Goal: Task Accomplishment & Management: Use online tool/utility

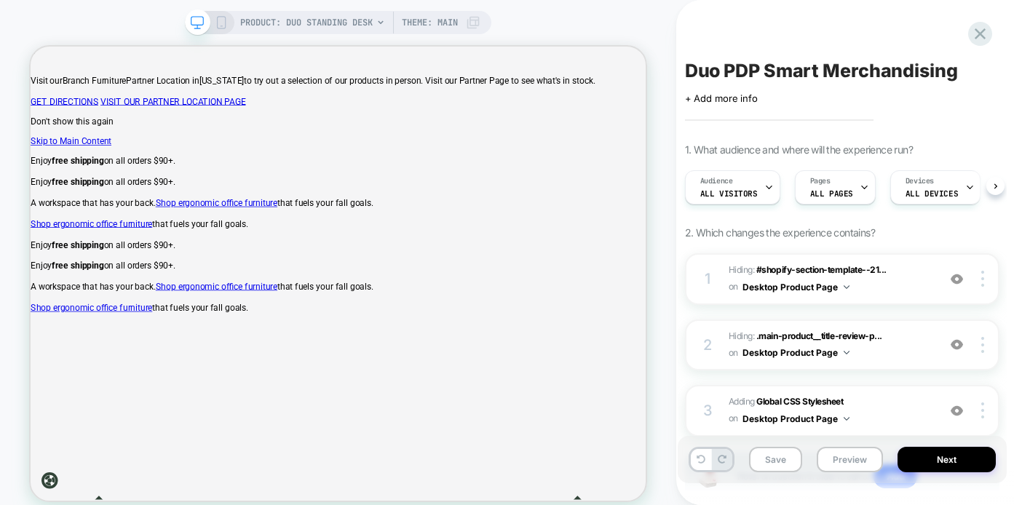
scroll to position [0, 1]
click at [837, 185] on div "Pages ALL PAGES" at bounding box center [831, 187] width 72 height 33
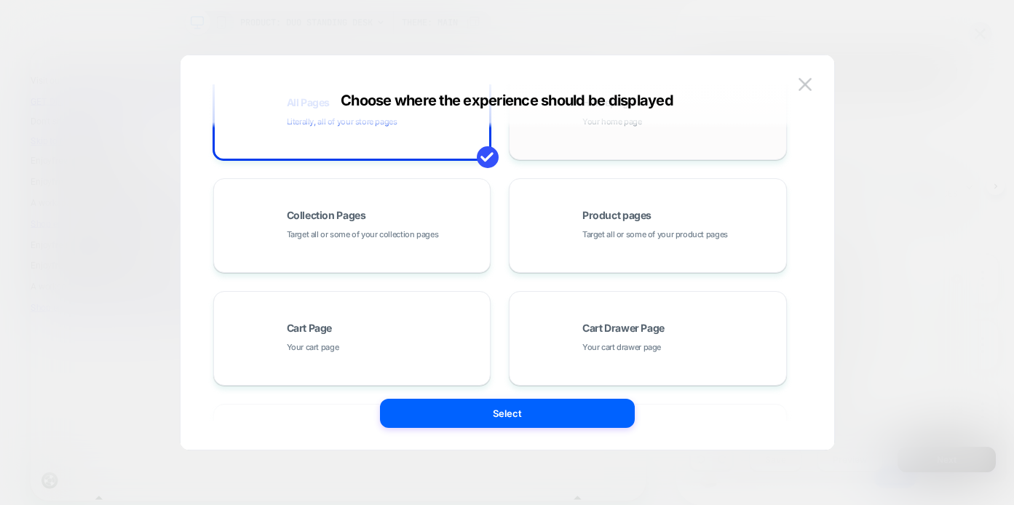
scroll to position [75, 0]
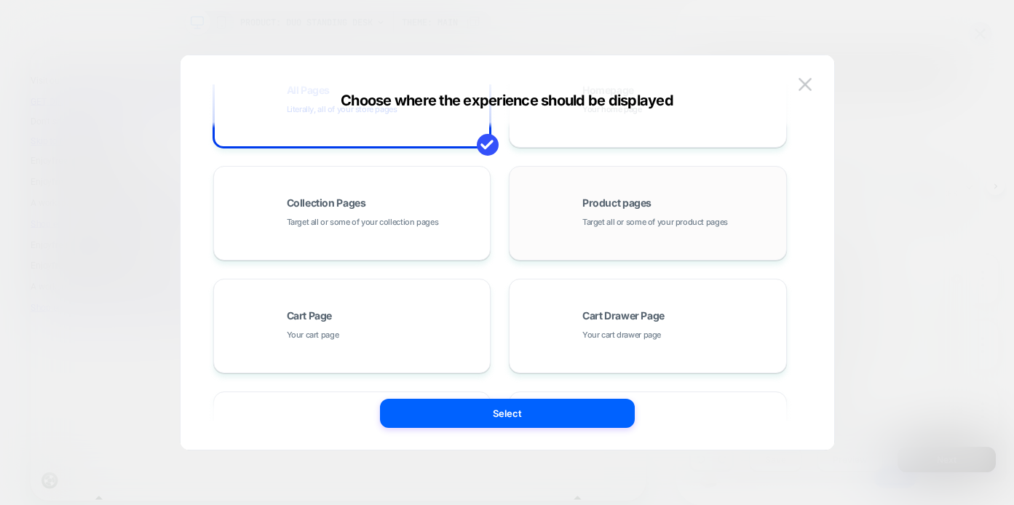
click at [565, 194] on div "Product pages Target all or some of your product pages" at bounding box center [648, 213] width 262 height 80
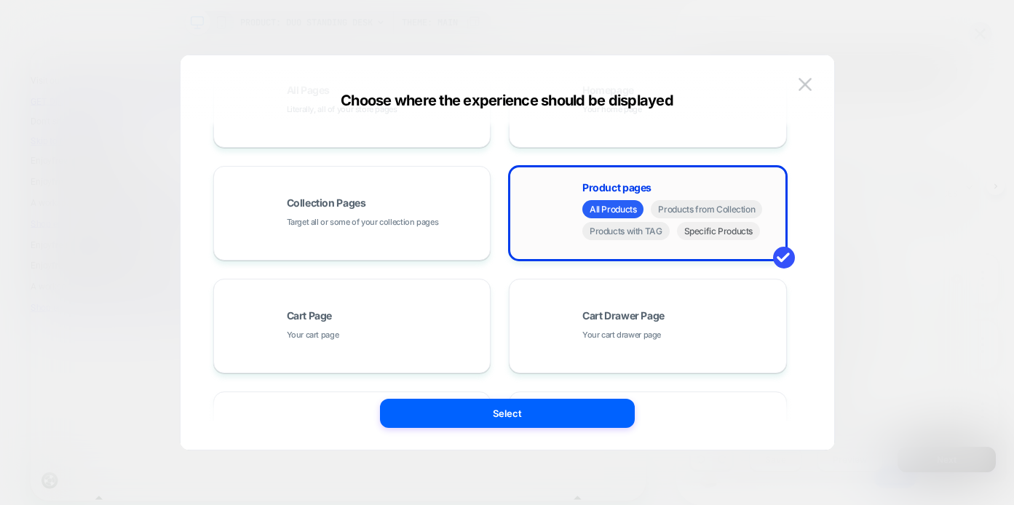
click at [723, 233] on span "Specific Products" at bounding box center [719, 231] width 84 height 18
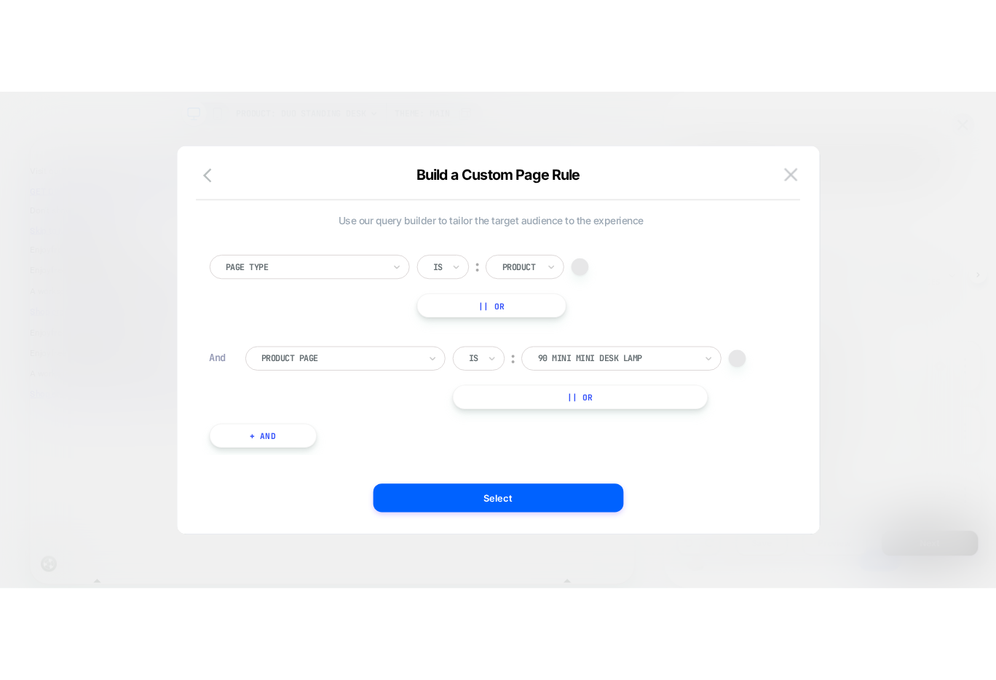
scroll to position [4, 0]
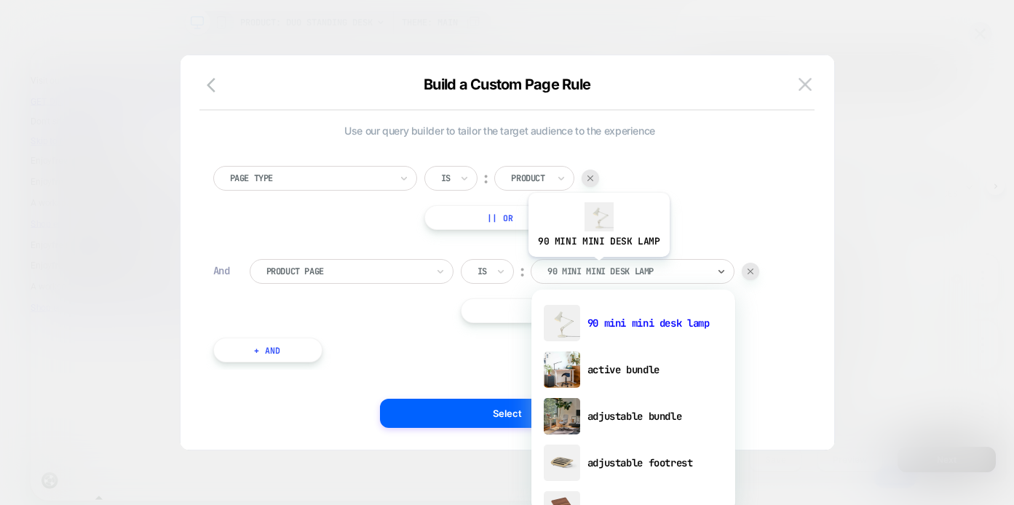
click at [597, 268] on div at bounding box center [627, 271] width 160 height 13
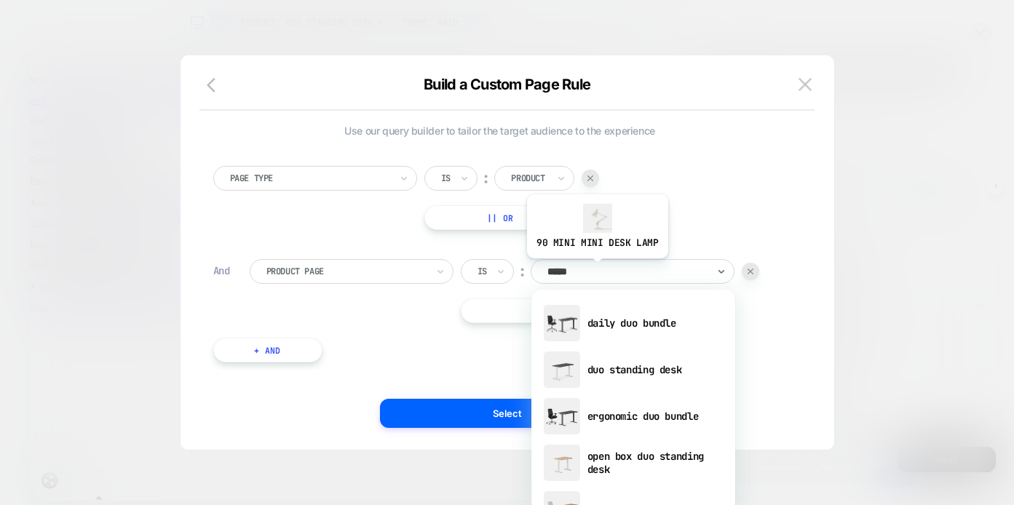
type input "******"
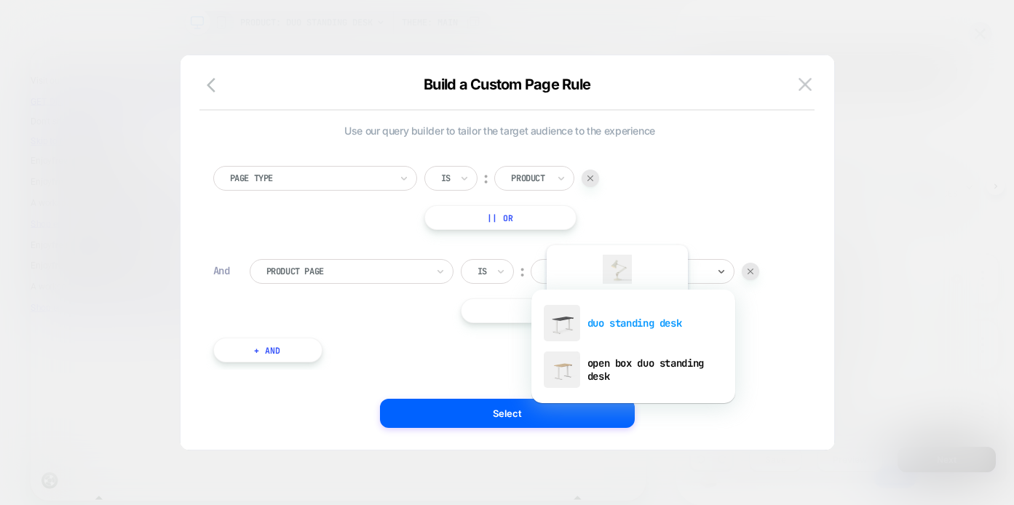
click at [616, 320] on div "duo standing desk" at bounding box center [633, 323] width 189 height 47
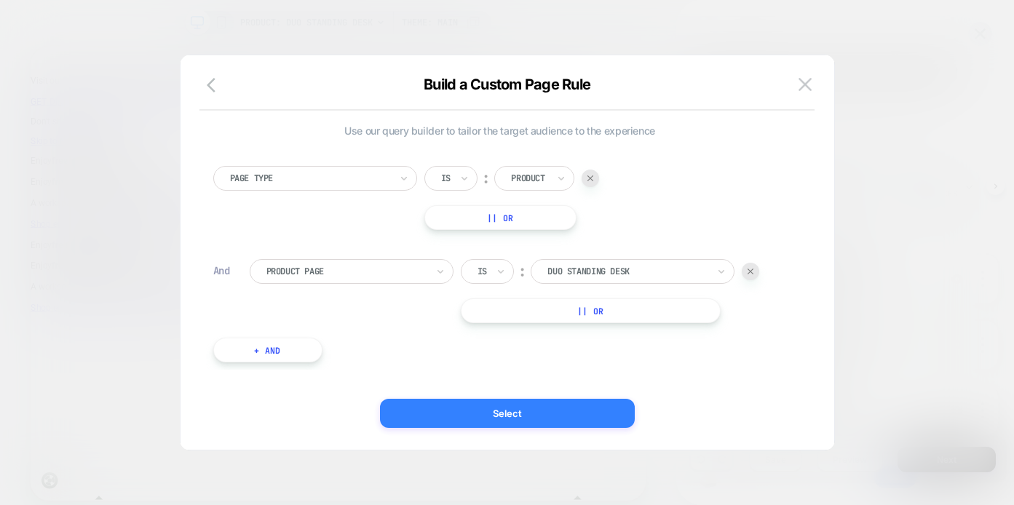
click at [544, 405] on button "Select" at bounding box center [507, 413] width 255 height 29
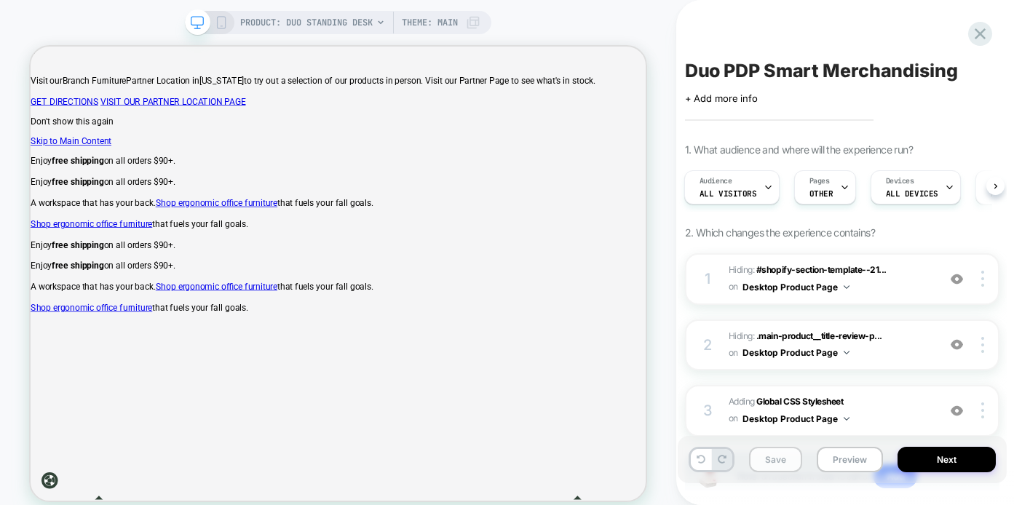
click at [777, 461] on button "Save" at bounding box center [775, 459] width 53 height 25
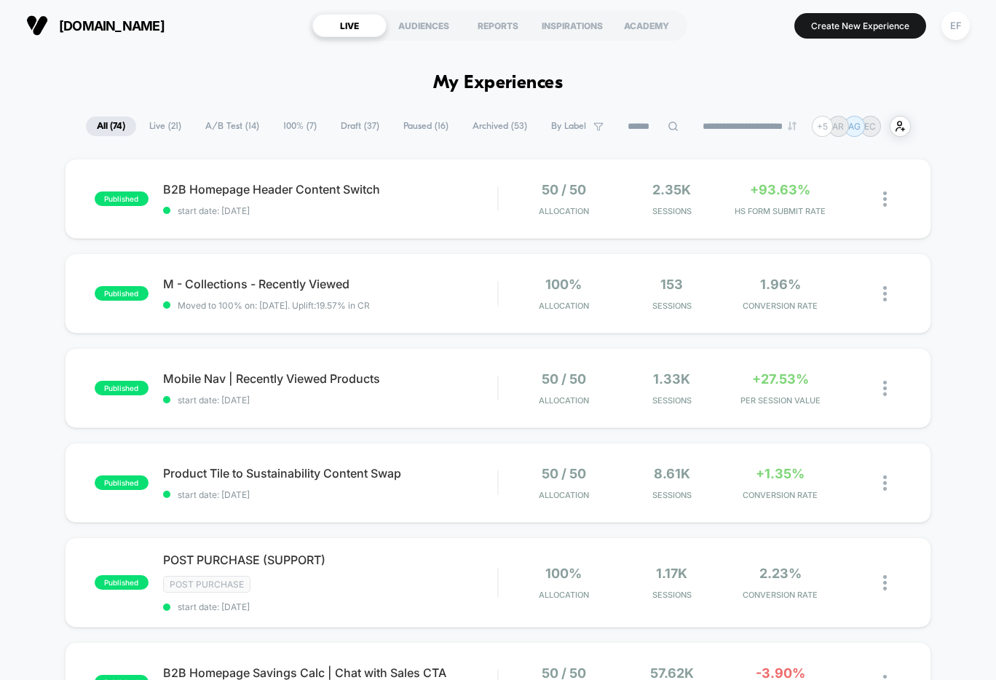
click at [221, 126] on span "A/B Test ( 14 )" at bounding box center [232, 126] width 76 height 20
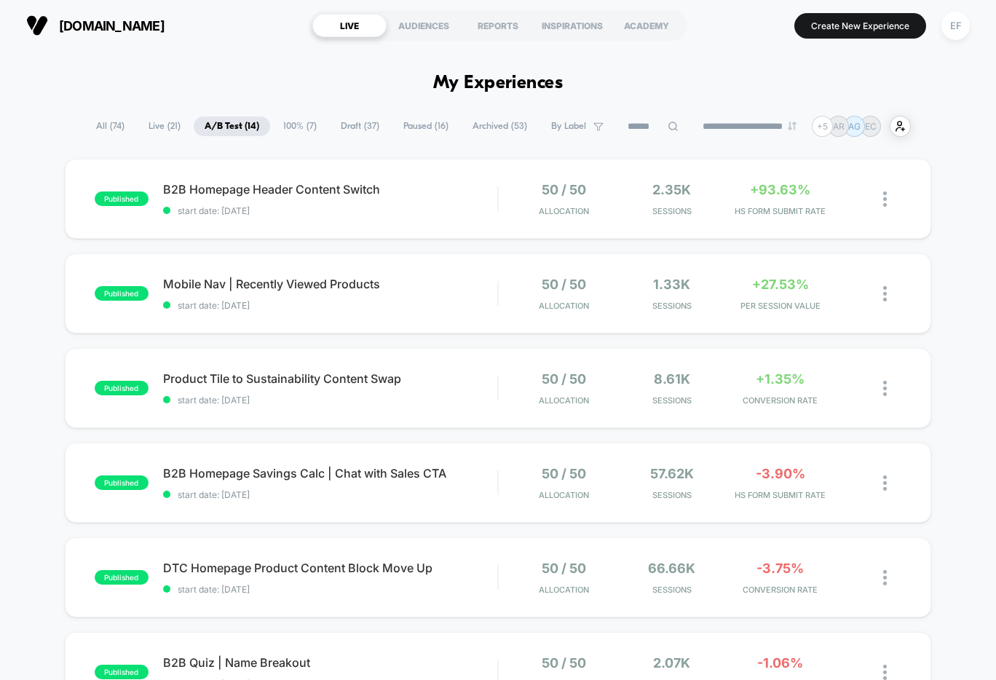
click at [352, 128] on span "Draft ( 37 )" at bounding box center [360, 126] width 60 height 20
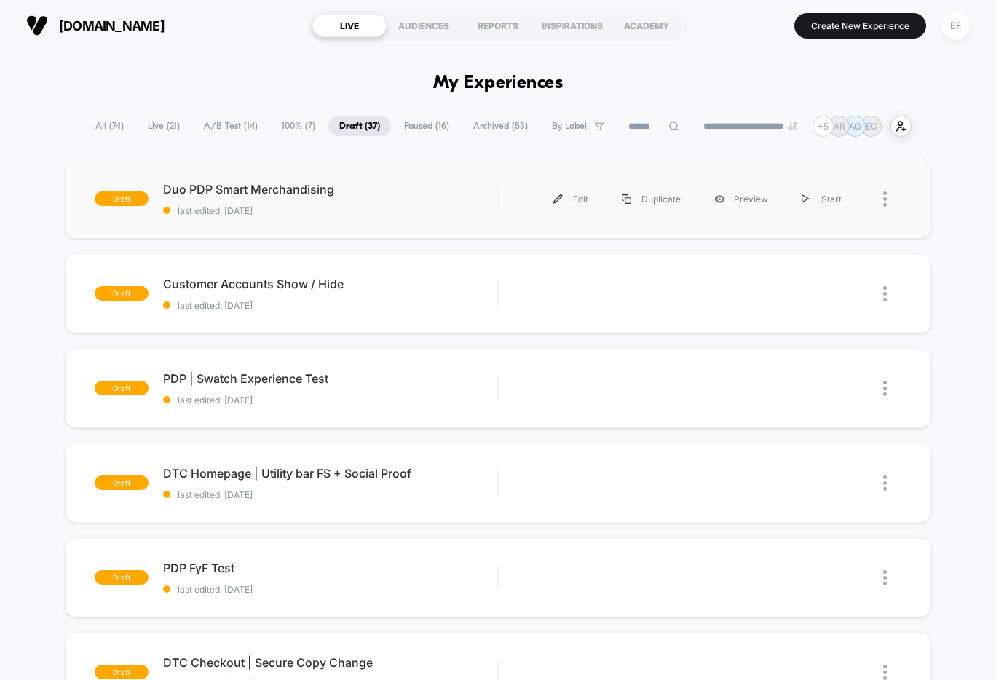
click at [407, 223] on div "draft Duo PDP Smart Merchandising last edited: [DATE] Edit Duplicate Preview St…" at bounding box center [498, 199] width 866 height 80
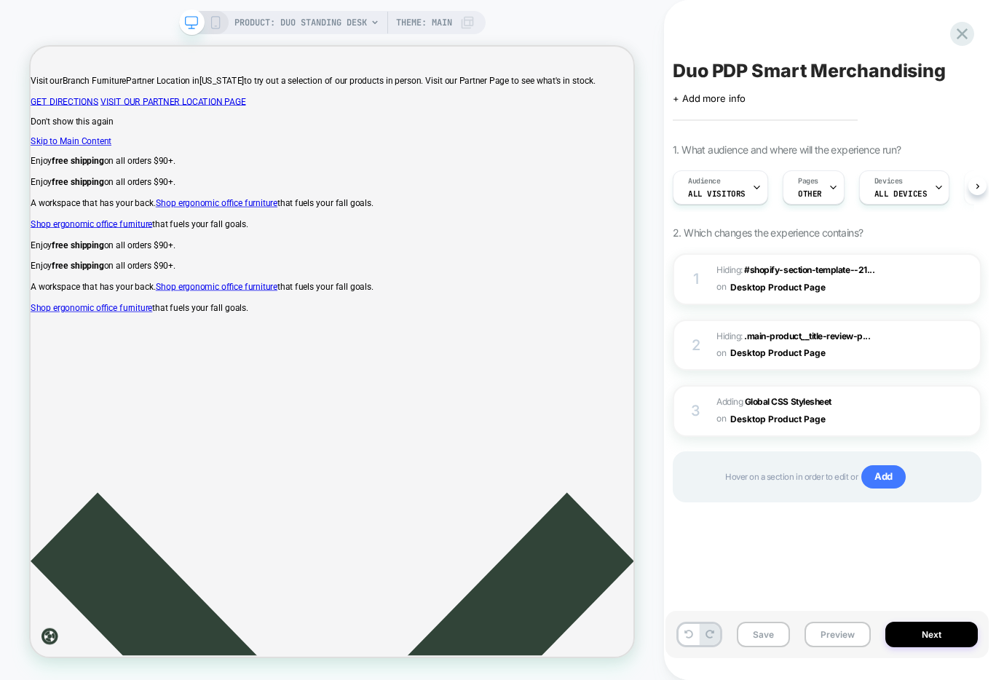
scroll to position [0, 1]
